Goal: Task Accomplishment & Management: Manage account settings

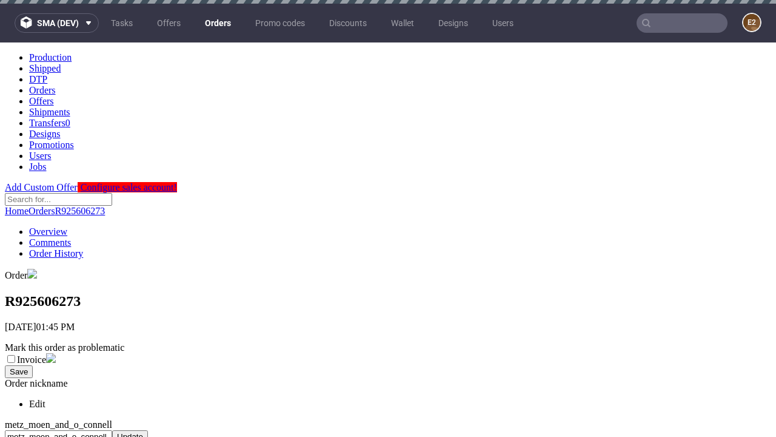
scroll to position [308, 0]
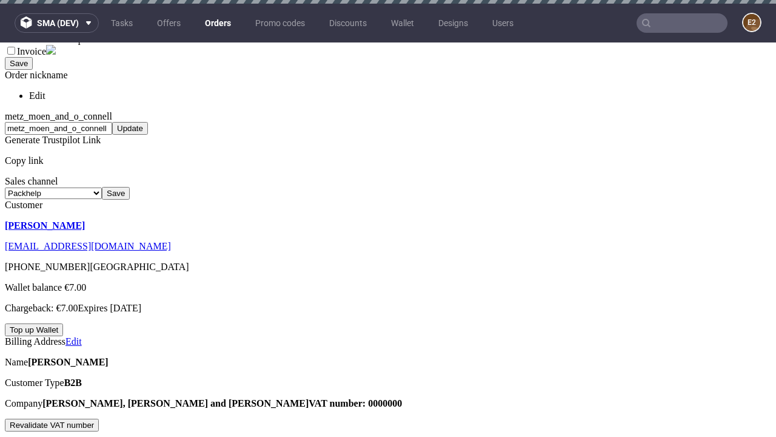
scroll to position [4, 0]
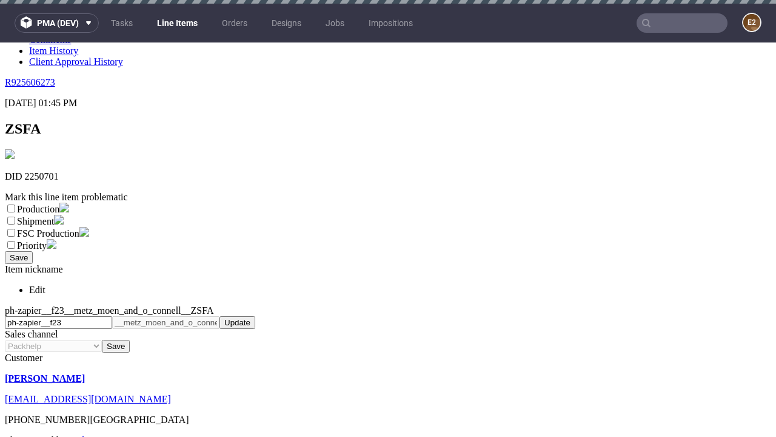
scroll to position [4, 0]
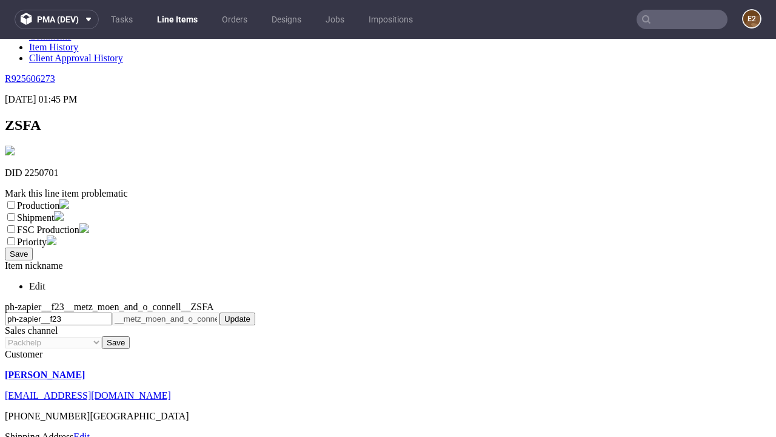
select select "dtp_ca_needed"
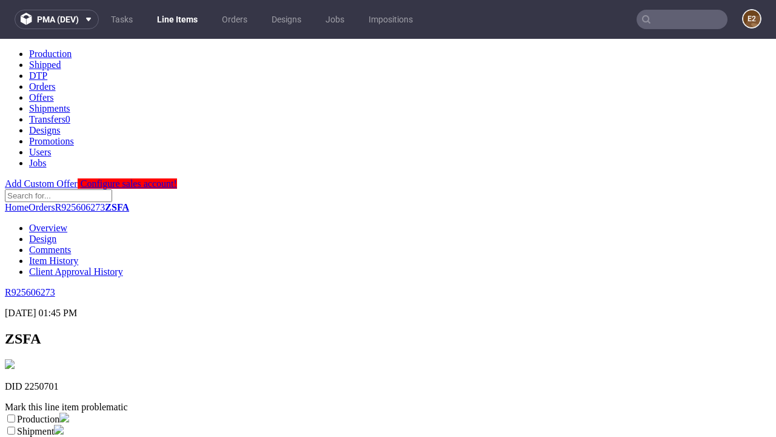
scroll to position [0, 0]
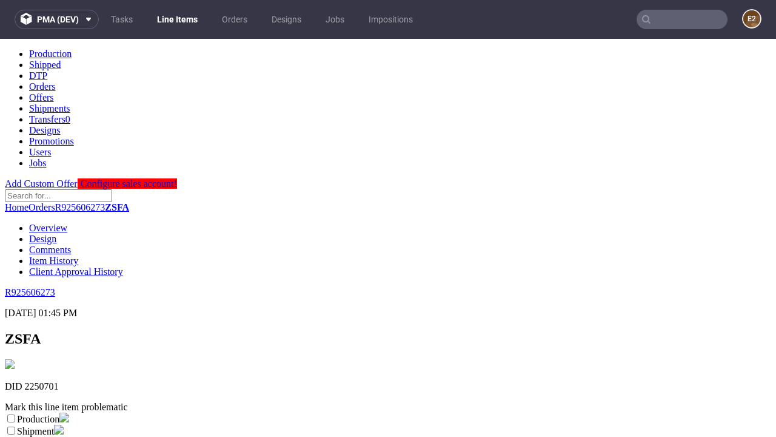
checkbox input "true"
